Goal: Navigation & Orientation: Find specific page/section

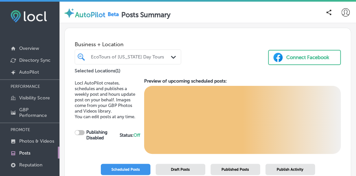
checkbox input "true"
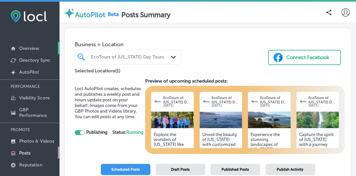
click at [25, 47] on p "Overview" at bounding box center [29, 49] width 20 height 6
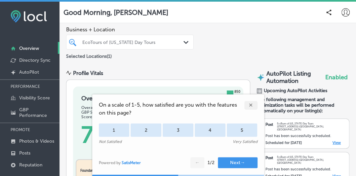
click at [250, 105] on div "✕" at bounding box center [250, 105] width 13 height 9
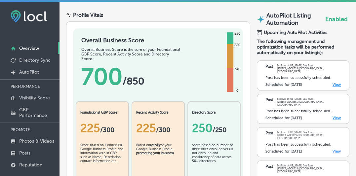
scroll to position [88, 0]
